Goal: Transaction & Acquisition: Book appointment/travel/reservation

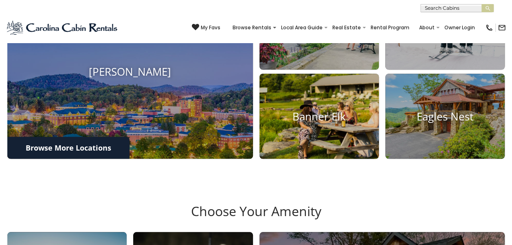
scroll to position [335, 0]
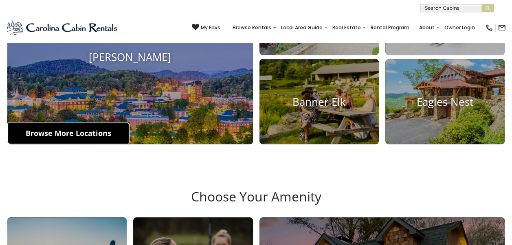
click at [68, 144] on link "Browse More Locations" at bounding box center [68, 133] width 122 height 22
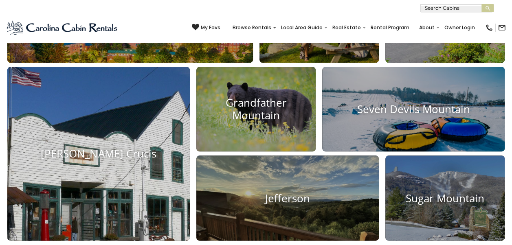
scroll to position [294, 0]
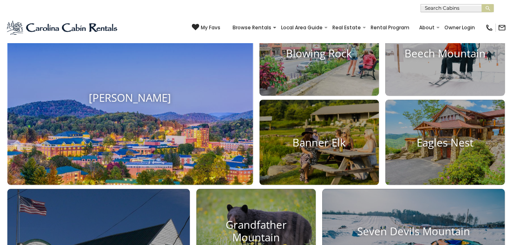
click at [132, 162] on img at bounding box center [130, 98] width 270 height 192
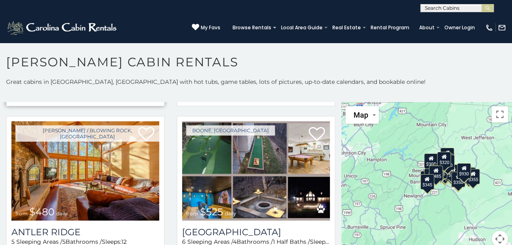
scroll to position [204, 0]
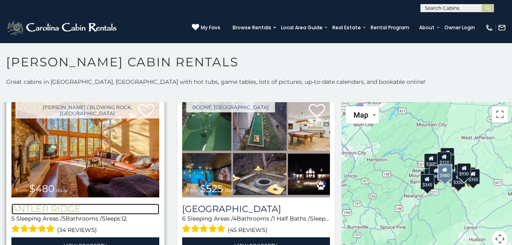
click at [58, 204] on h3 "Antler Ridge" at bounding box center [85, 209] width 148 height 11
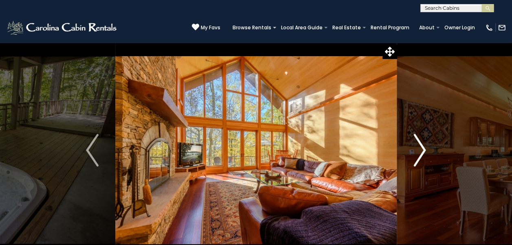
click at [422, 151] on img "Next" at bounding box center [420, 150] width 12 height 33
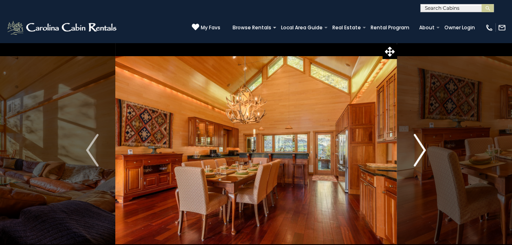
click at [422, 151] on img "Next" at bounding box center [420, 150] width 12 height 33
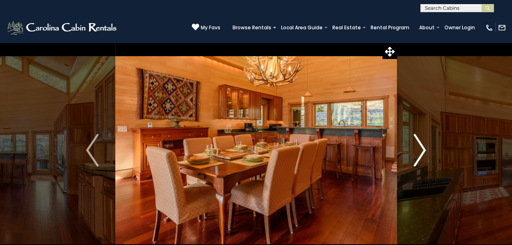
click at [422, 151] on img "Next" at bounding box center [420, 150] width 12 height 33
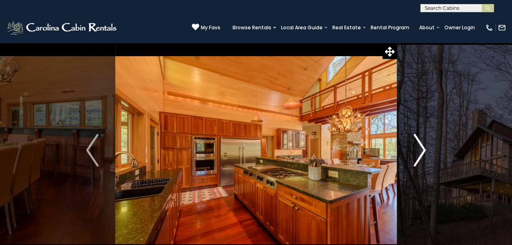
click at [422, 151] on img "Next" at bounding box center [420, 150] width 12 height 33
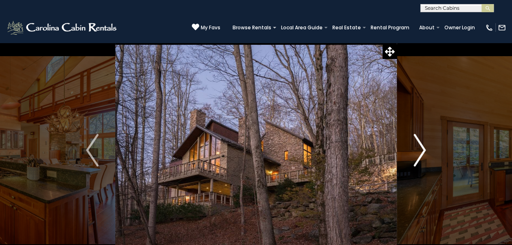
click at [422, 151] on img "Next" at bounding box center [420, 150] width 12 height 33
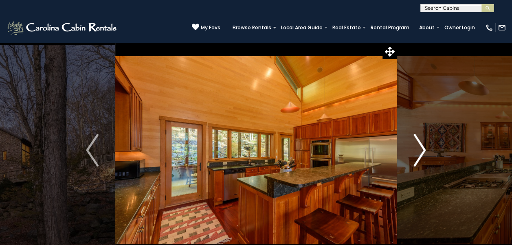
click at [422, 151] on img "Next" at bounding box center [420, 150] width 12 height 33
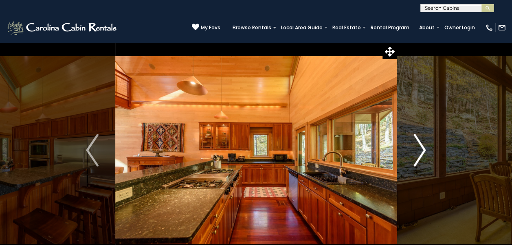
click at [422, 151] on img "Next" at bounding box center [420, 150] width 12 height 33
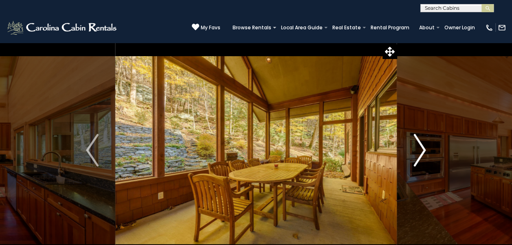
click at [422, 151] on img "Next" at bounding box center [420, 150] width 12 height 33
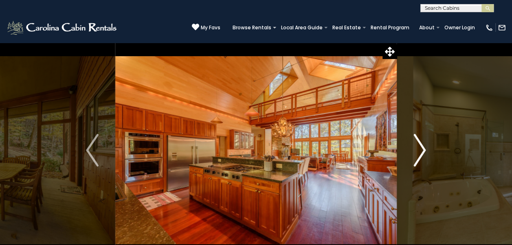
click at [422, 151] on img "Next" at bounding box center [420, 150] width 12 height 33
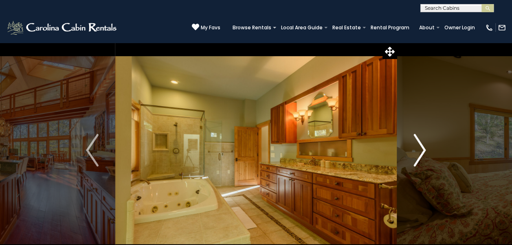
click at [422, 151] on img "Next" at bounding box center [420, 150] width 12 height 33
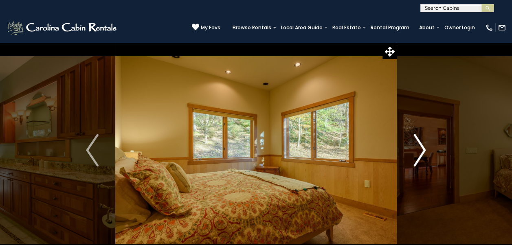
click at [422, 151] on img "Next" at bounding box center [420, 150] width 12 height 33
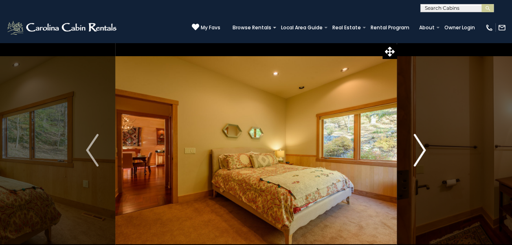
click at [422, 151] on img "Next" at bounding box center [420, 150] width 12 height 33
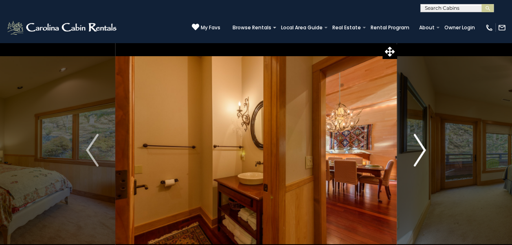
click at [422, 151] on img "Next" at bounding box center [420, 150] width 12 height 33
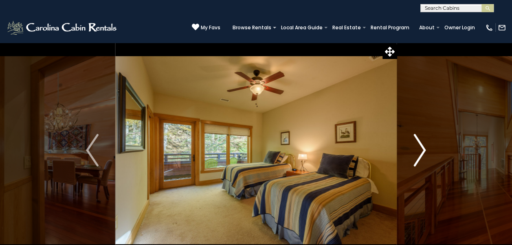
click at [422, 151] on img "Next" at bounding box center [420, 150] width 12 height 33
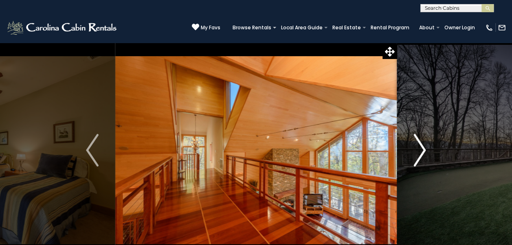
click at [422, 151] on img "Next" at bounding box center [420, 150] width 12 height 33
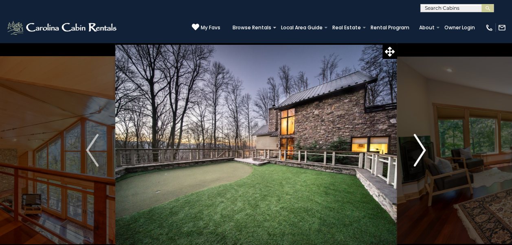
click at [422, 151] on img "Next" at bounding box center [420, 150] width 12 height 33
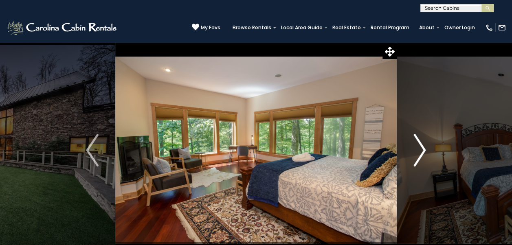
click at [422, 151] on img "Next" at bounding box center [420, 150] width 12 height 33
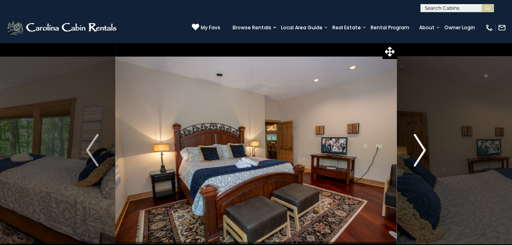
click at [422, 151] on img "Next" at bounding box center [420, 150] width 12 height 33
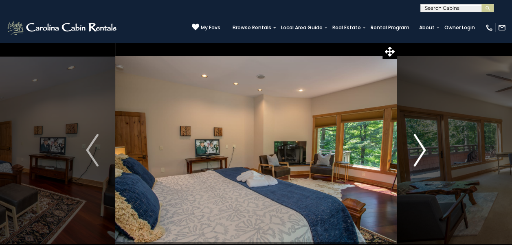
click at [422, 151] on img "Next" at bounding box center [420, 150] width 12 height 33
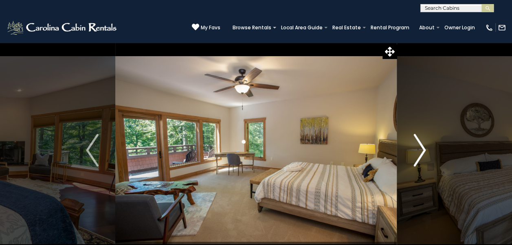
click at [422, 151] on img "Next" at bounding box center [420, 150] width 12 height 33
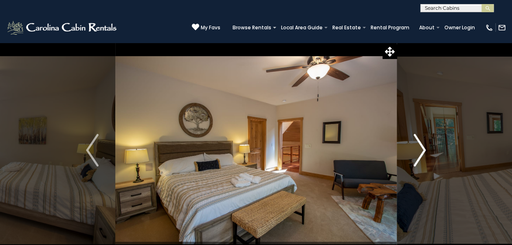
click at [422, 151] on img "Next" at bounding box center [420, 150] width 12 height 33
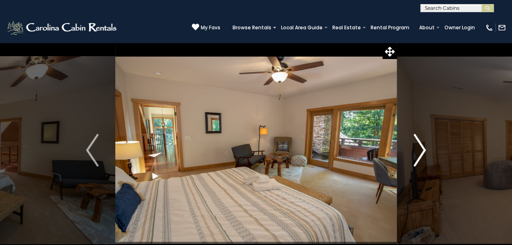
click at [422, 151] on img "Next" at bounding box center [420, 150] width 12 height 33
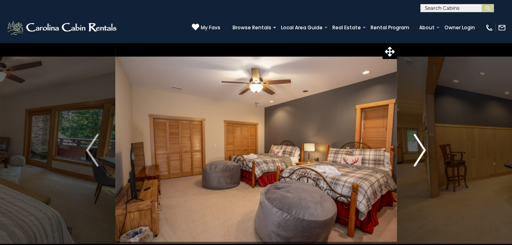
click at [422, 151] on img "Next" at bounding box center [420, 150] width 12 height 33
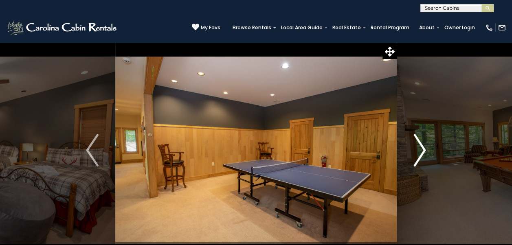
click at [422, 151] on img "Next" at bounding box center [420, 150] width 12 height 33
